Goal: Task Accomplishment & Management: Manage account settings

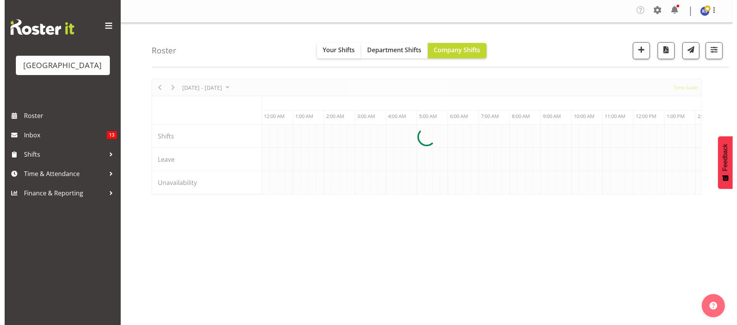
scroll to position [0, 742]
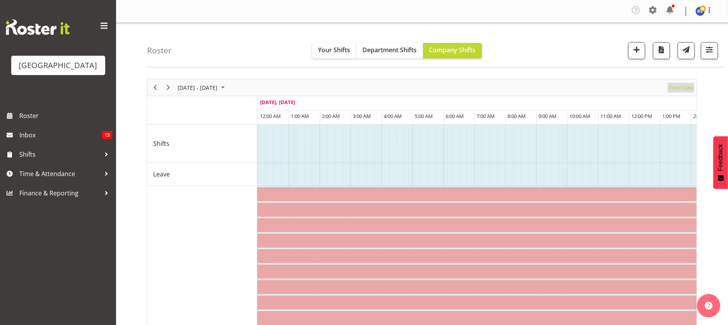
click at [680, 85] on span "Time Scale" at bounding box center [681, 88] width 26 height 10
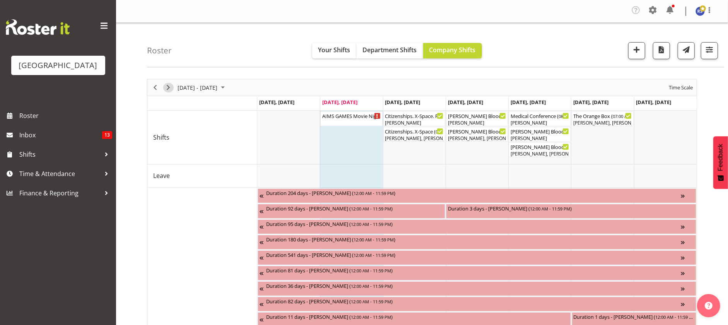
click at [173, 87] on button "Next" at bounding box center [168, 88] width 10 height 10
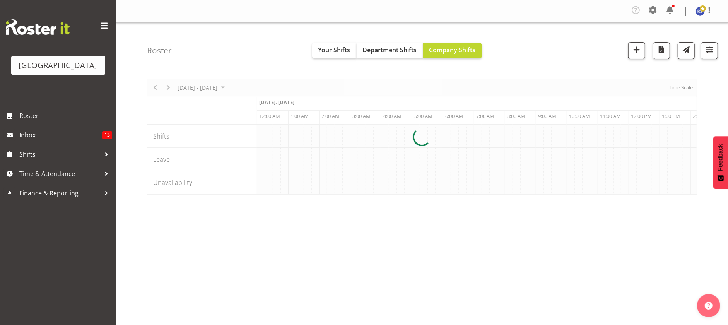
click at [676, 82] on div at bounding box center [422, 137] width 550 height 116
click at [676, 85] on div at bounding box center [422, 137] width 550 height 116
click at [676, 86] on div at bounding box center [422, 137] width 550 height 116
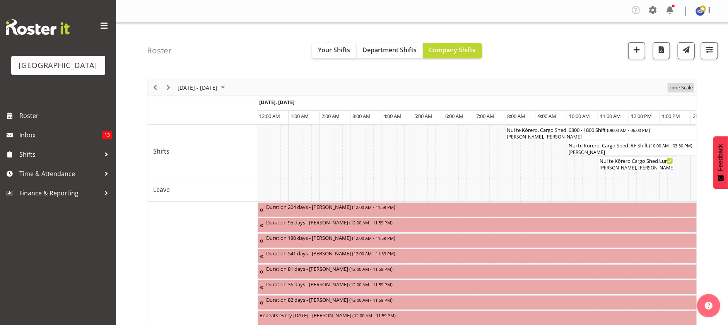
click at [676, 86] on span "Time Scale" at bounding box center [681, 88] width 26 height 10
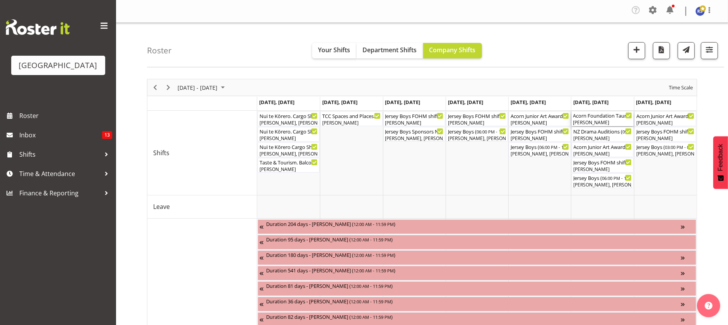
click at [592, 117] on div "Acorn Foundation Tauranga Distributions Morning Tea Cargo Shed ( 08:00 AM - 03:…" at bounding box center [602, 115] width 59 height 8
click at [0, 0] on div at bounding box center [0, 0] width 0 height 0
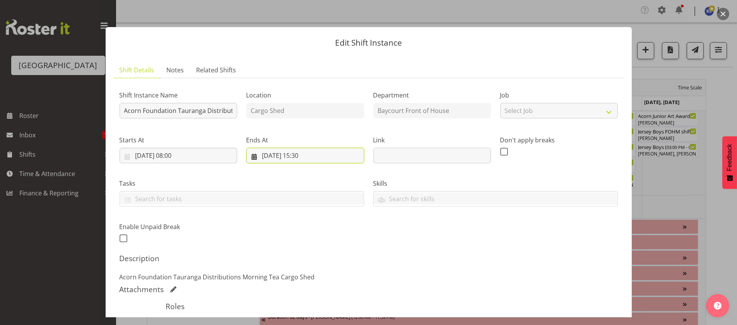
click at [324, 157] on input "[DATE] 15:30" at bounding box center [305, 155] width 118 height 15
click at [302, 156] on input "[DATE] 15:30" at bounding box center [305, 155] width 118 height 15
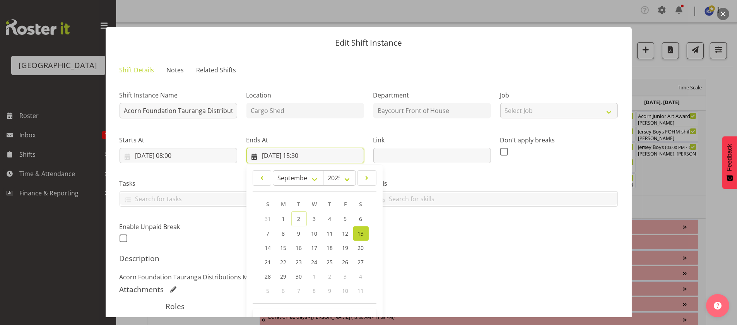
click at [297, 154] on input "[DATE] 15:30" at bounding box center [305, 155] width 118 height 15
click at [301, 156] on input "[DATE] 15:30" at bounding box center [305, 155] width 118 height 15
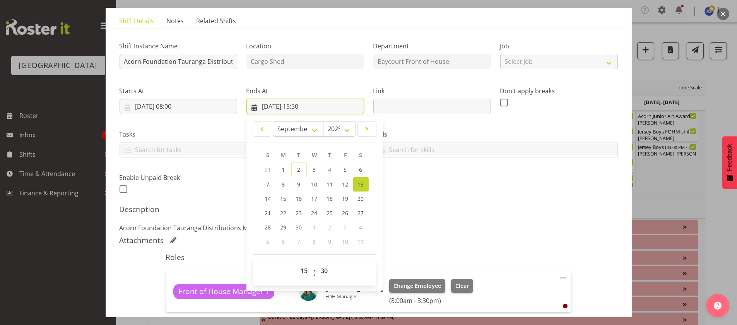
scroll to position [96, 0]
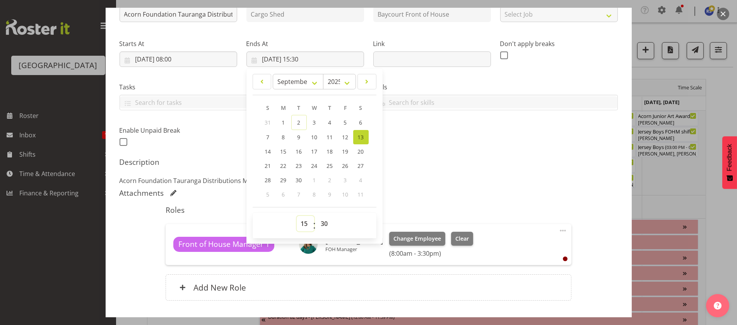
click at [302, 219] on select "00 01 02 03 04 05 06 07 08 09 10 11 12 13 14 15 16 17 18 19 20 21 22 23" at bounding box center [305, 223] width 17 height 15
select select "14"
click at [297, 216] on select "00 01 02 03 04 05 06 07 08 09 10 11 12 13 14 15 16 17 18 19 20 21 22 23" at bounding box center [305, 223] width 17 height 15
type input "[DATE] 14:30"
click at [440, 187] on div "Shift Instance Name Acorn Foundation Tauranga Distributions Morning Tea Cargo S…" at bounding box center [368, 149] width 498 height 322
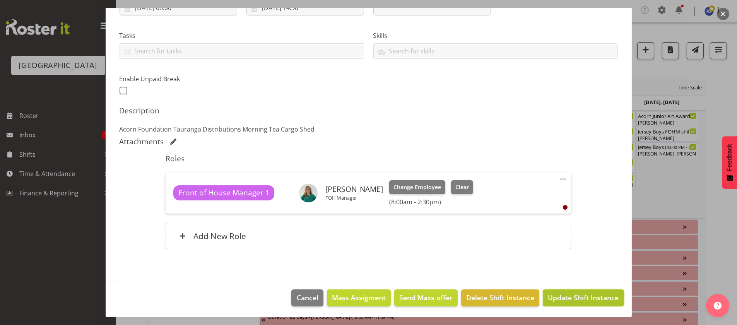
click at [558, 296] on span "Update Shift Instance" at bounding box center [583, 297] width 71 height 10
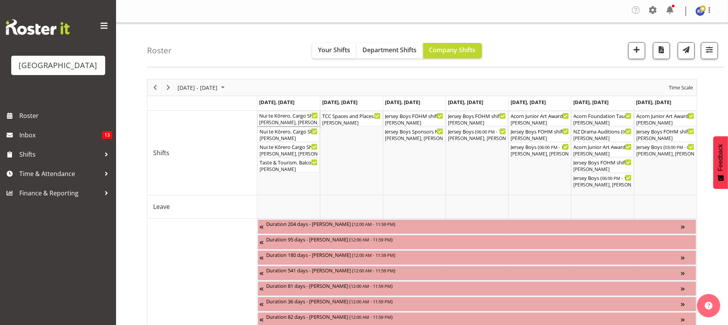
click at [287, 120] on div "[PERSON_NAME], [PERSON_NAME]" at bounding box center [288, 122] width 59 height 7
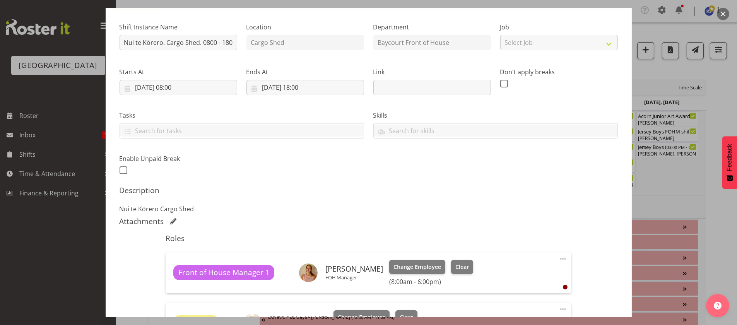
scroll to position [58, 0]
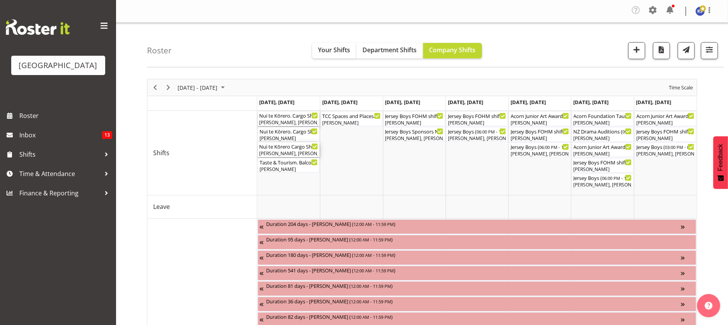
click at [288, 147] on div "Nui te Kōrero Cargo Shed Lunch Rush ( 11:00 AM - 01:30 PM )" at bounding box center [288, 146] width 59 height 8
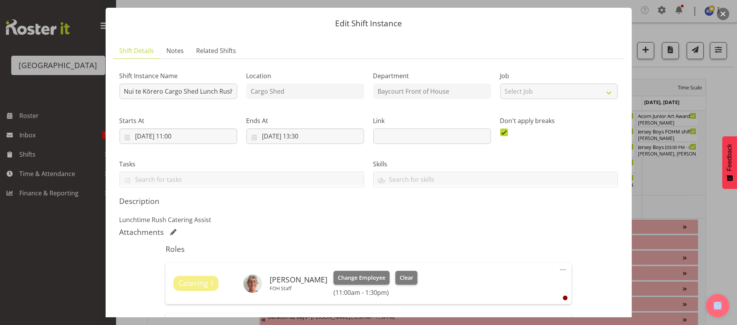
scroll to position [0, 0]
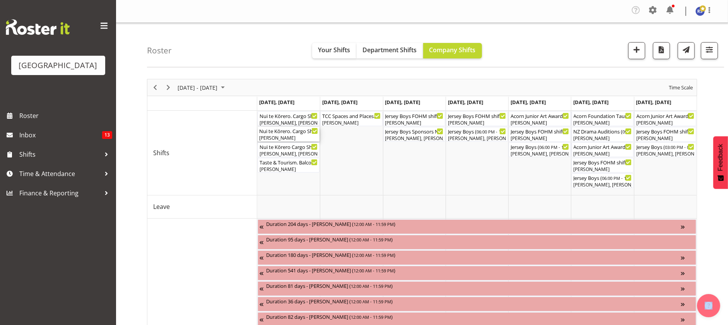
click at [277, 134] on div "Nui te Kōrero. Cargo Shed. RF Shift ( 10:00 AM - 03:30 PM )" at bounding box center [288, 131] width 59 height 8
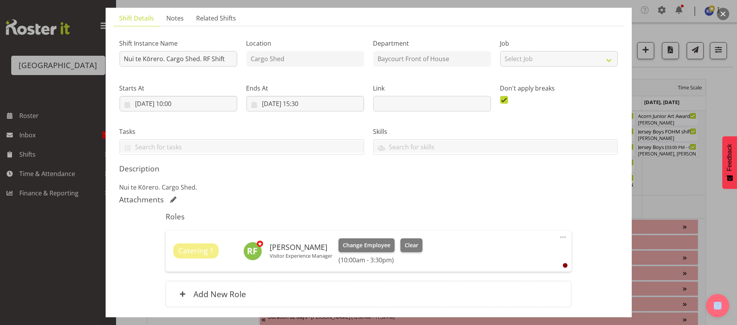
scroll to position [58, 0]
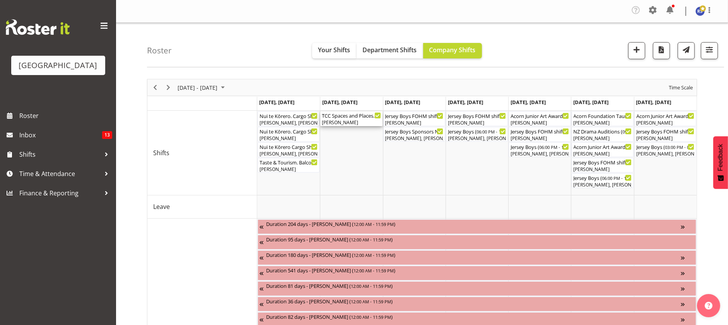
click at [350, 123] on div "[PERSON_NAME]" at bounding box center [351, 122] width 59 height 7
click at [0, 0] on div at bounding box center [0, 0] width 0 height 0
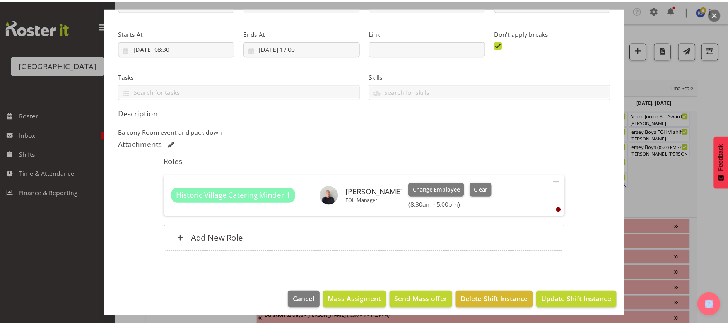
scroll to position [110, 0]
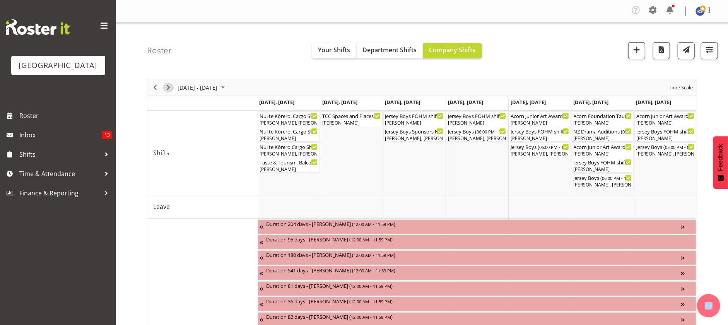
click at [169, 84] on span "Next" at bounding box center [168, 88] width 9 height 10
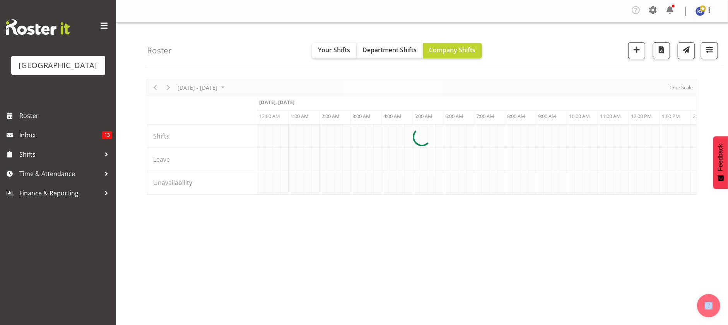
click at [683, 87] on div at bounding box center [422, 137] width 550 height 116
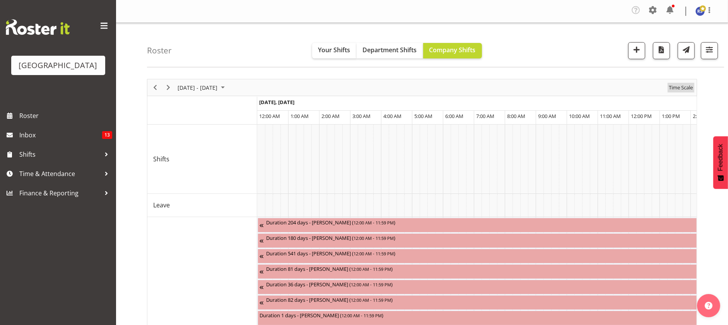
click at [678, 86] on span "Time Scale" at bounding box center [681, 88] width 26 height 10
